Goal: Ask a question

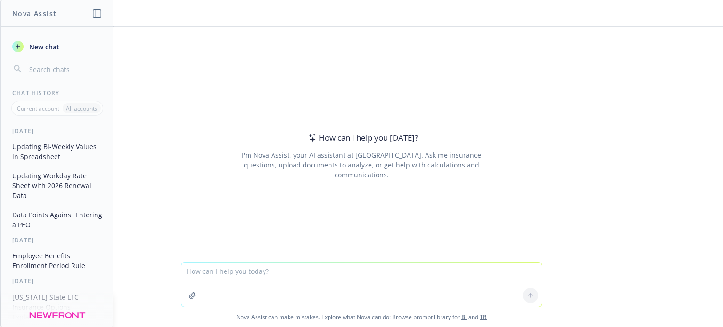
click at [214, 275] on textarea at bounding box center [361, 285] width 361 height 44
type textarea "When was Lightspeed HQ founded?"
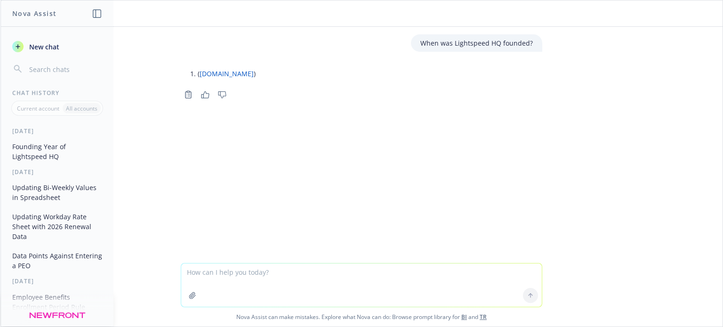
click at [212, 73] on link "[DOMAIN_NAME]" at bounding box center [227, 73] width 54 height 9
click at [86, 153] on button "Founding Year of Lightspeed HQ" at bounding box center [56, 151] width 97 height 25
drag, startPoint x: 82, startPoint y: 150, endPoint x: 57, endPoint y: 150, distance: 25.0
click at [57, 150] on button "Founding Year of Lightspeed HQ" at bounding box center [56, 151] width 97 height 25
click at [50, 45] on span "New chat" at bounding box center [43, 47] width 32 height 10
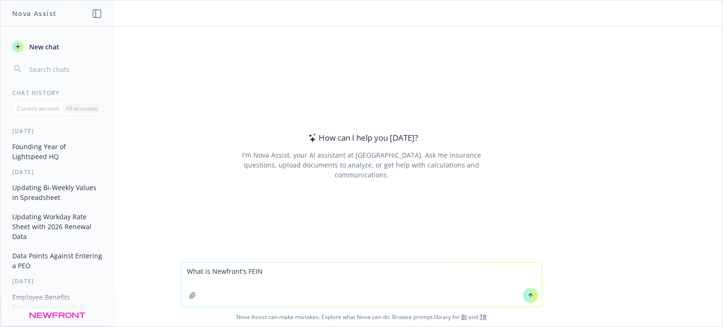
type textarea "What is Newfront's FEIN?"
